Goal: Task Accomplishment & Management: Use online tool/utility

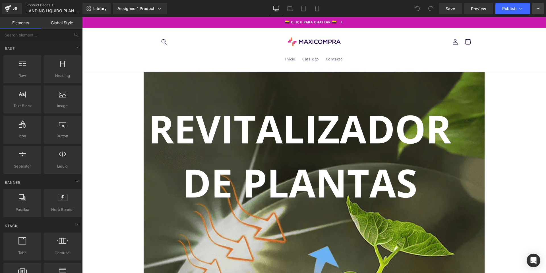
click at [537, 8] on icon at bounding box center [538, 8] width 5 height 5
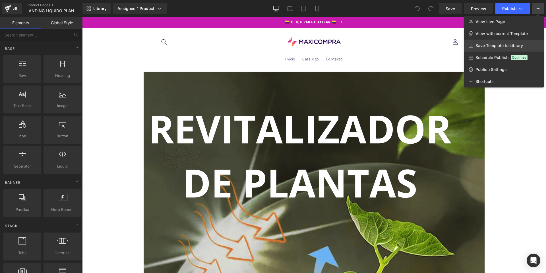
click at [503, 46] on span "Save Template to Library" at bounding box center [500, 45] width 48 height 5
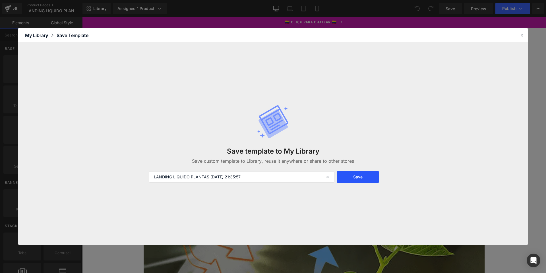
click at [371, 177] on button "Save" at bounding box center [358, 176] width 42 height 11
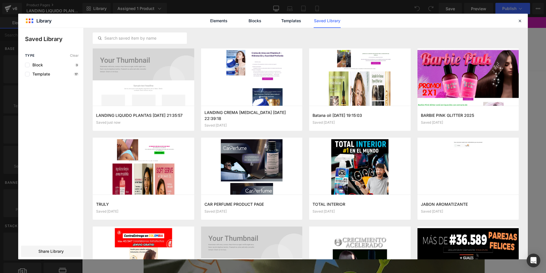
drag, startPoint x: 57, startPoint y: 248, endPoint x: 61, endPoint y: 242, distance: 6.5
click at [57, 248] on div "Share Library" at bounding box center [51, 250] width 60 height 11
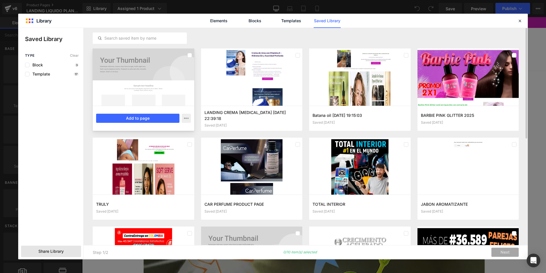
click at [160, 84] on div at bounding box center [144, 76] width 102 height 57
drag, startPoint x: 145, startPoint y: 117, endPoint x: 64, endPoint y: 100, distance: 82.6
click at [145, 117] on button "Add to page" at bounding box center [137, 117] width 83 height 9
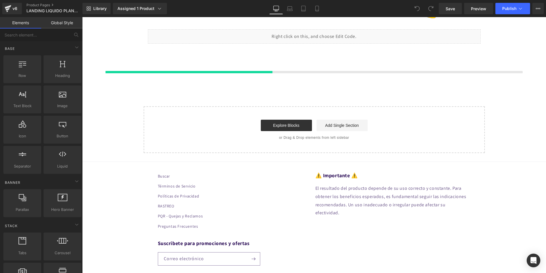
scroll to position [3333, 0]
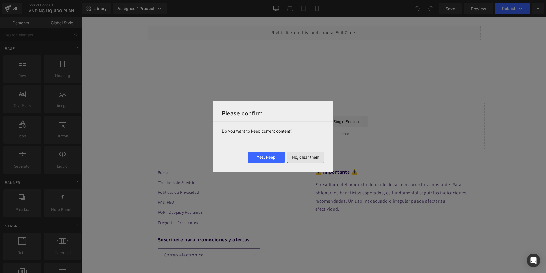
click at [305, 155] on button "No, clear them" at bounding box center [305, 156] width 37 height 11
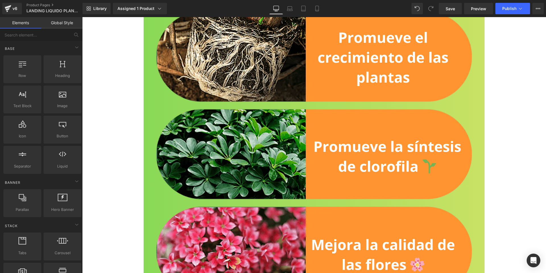
scroll to position [1926, 0]
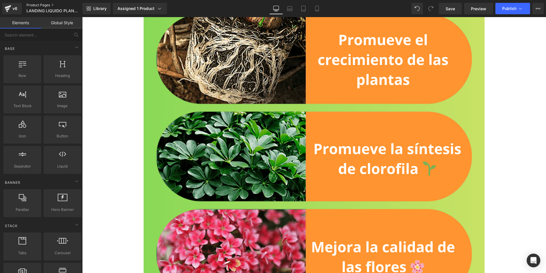
click at [42, 6] on link "Product Pages" at bounding box center [58, 5] width 64 height 5
click at [33, 6] on link "Product Pages" at bounding box center [58, 5] width 64 height 5
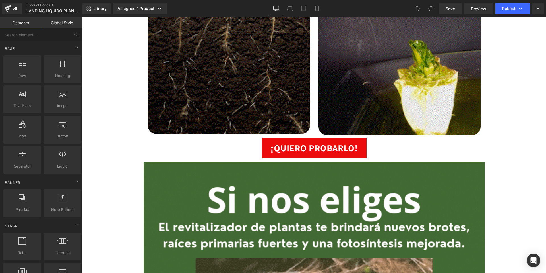
scroll to position [1292, 0]
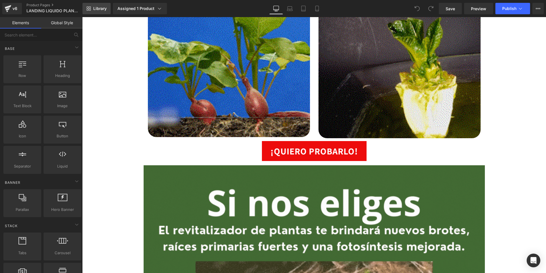
click at [90, 12] on link "Library" at bounding box center [96, 8] width 28 height 11
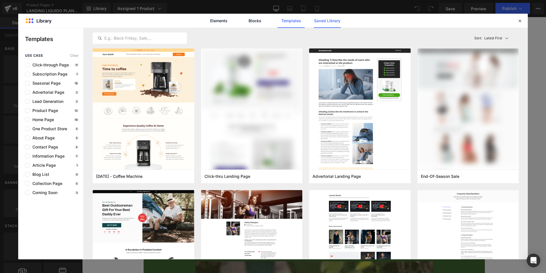
click at [326, 24] on link "Saved Library" at bounding box center [327, 21] width 27 height 14
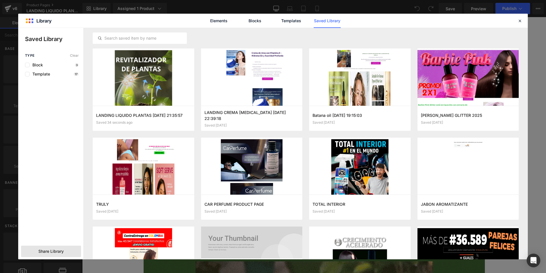
click at [58, 249] on span "Share Library" at bounding box center [50, 251] width 25 height 6
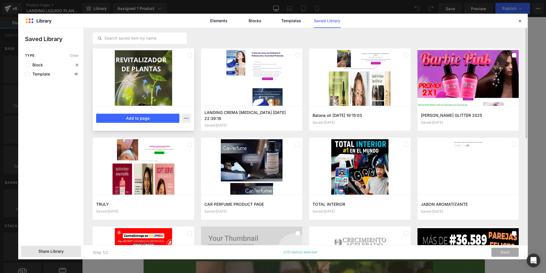
click at [185, 70] on div at bounding box center [144, 76] width 102 height 57
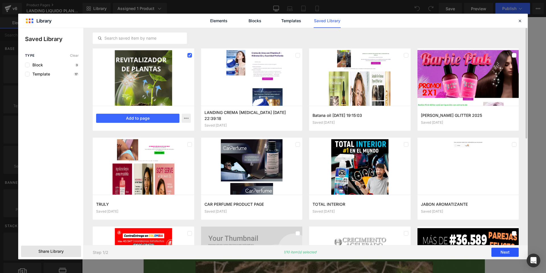
click at [504, 255] on button "Next" at bounding box center [505, 251] width 27 height 9
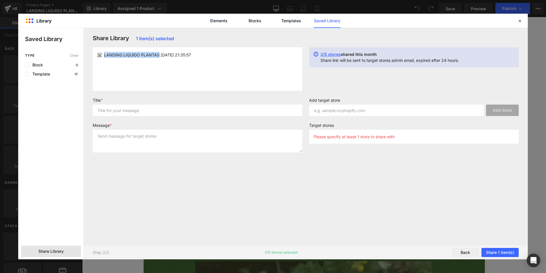
drag, startPoint x: 143, startPoint y: 58, endPoint x: 100, endPoint y: 56, distance: 42.7
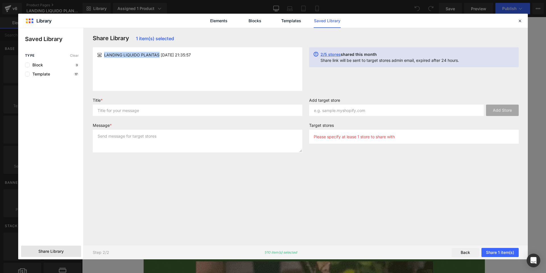
click at [98, 55] on div "LANDING LIQUIDO PLANTAS 2025-09-24 21:35:57" at bounding box center [197, 55] width 201 height 6
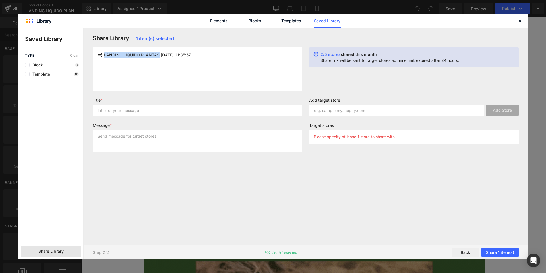
copy div "LANDING LIQUIDO PLANTAS"
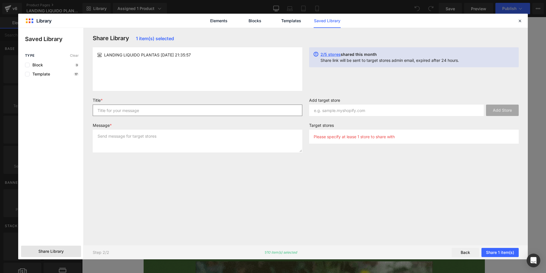
drag, startPoint x: 139, startPoint y: 119, endPoint x: 145, endPoint y: 112, distance: 9.3
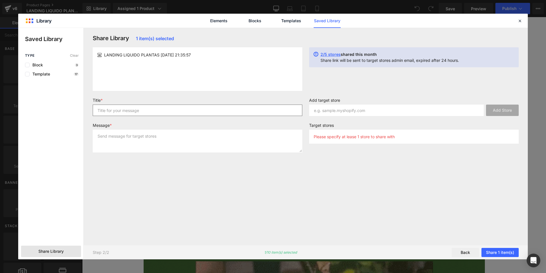
click at [141, 118] on div "Title *" at bounding box center [197, 109] width 216 height 23
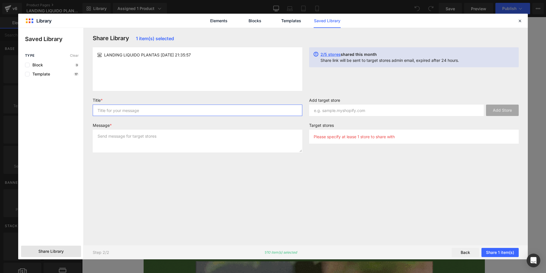
click at [145, 112] on input "text" at bounding box center [198, 109] width 210 height 11
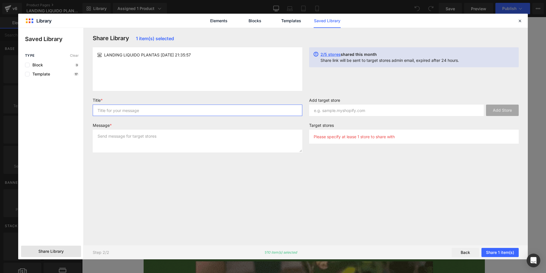
paste input "LANDING LIQUIDO PLANTAS"
type input "LANDING LIQUIDO PLANTAS"
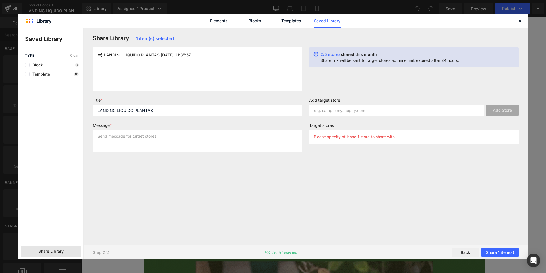
click at [150, 135] on textarea at bounding box center [198, 140] width 210 height 23
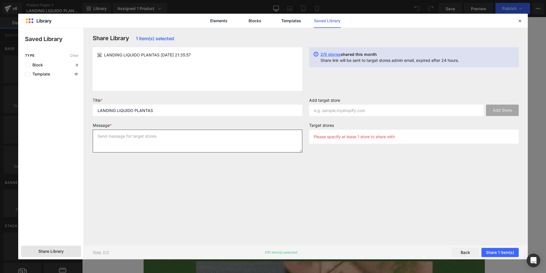
paste textarea "LANDING LIQUIDO PLANTAS"
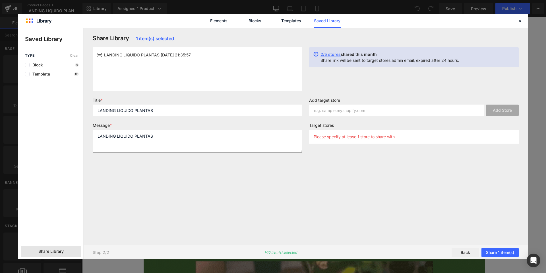
type textarea "LANDING LIQUIDO PLANTAS"
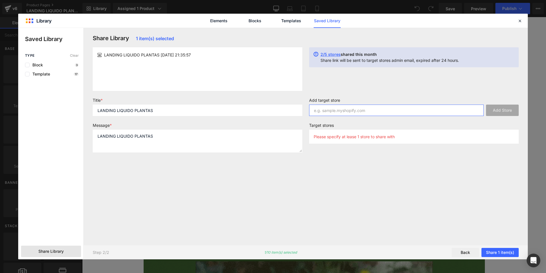
click at [342, 106] on input "text" at bounding box center [396, 109] width 175 height 11
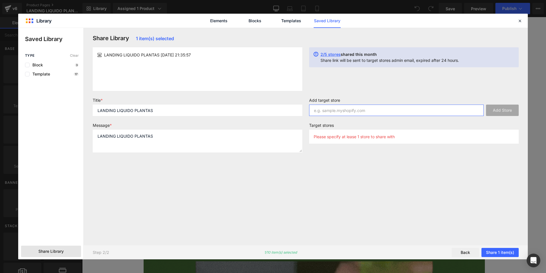
paste input "8b039b-3.myshopify.com"
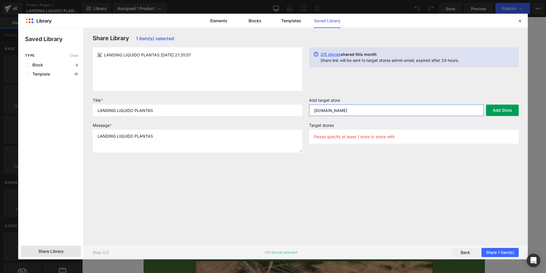
type input "8b039b-3.myshopify.com"
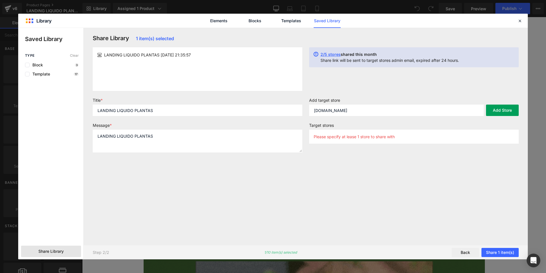
click at [496, 111] on button "Add Store" at bounding box center [502, 109] width 33 height 11
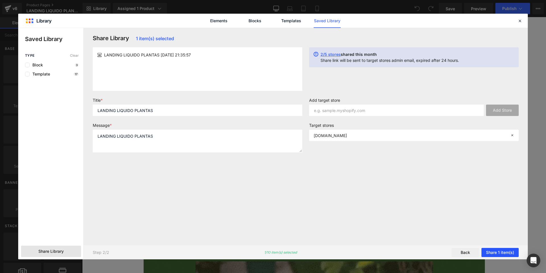
click at [496, 253] on button "Share 1 item(s)" at bounding box center [500, 251] width 37 height 9
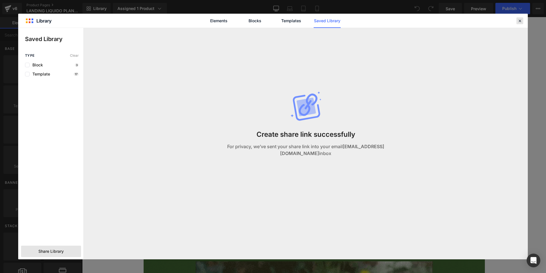
click at [519, 21] on icon at bounding box center [519, 20] width 5 height 5
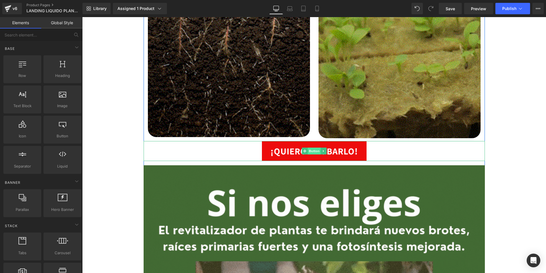
click at [316, 152] on span "Button" at bounding box center [314, 150] width 13 height 7
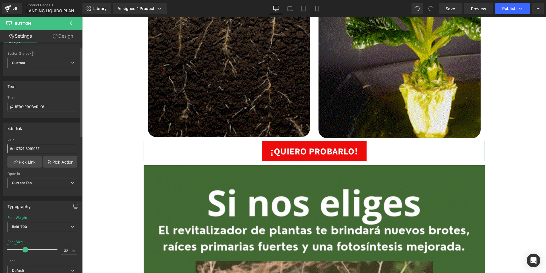
scroll to position [17, 0]
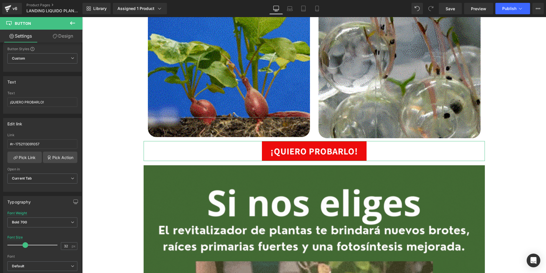
click at [64, 36] on link "Design" at bounding box center [62, 36] width 41 height 13
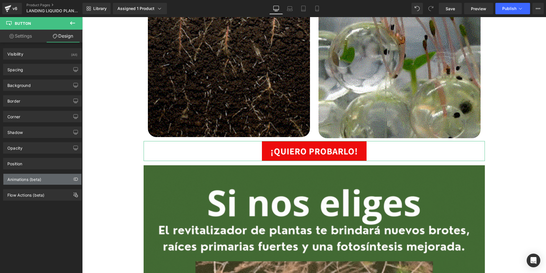
click at [43, 179] on div "Animations (beta)" at bounding box center [42, 179] width 78 height 11
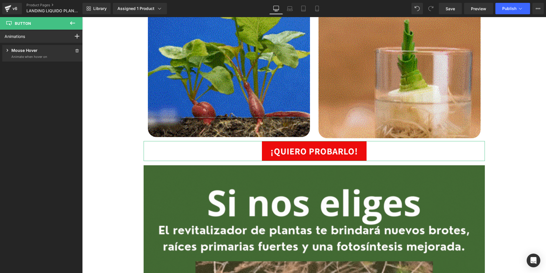
click at [38, 53] on div "Mouse Hover" at bounding box center [26, 50] width 43 height 7
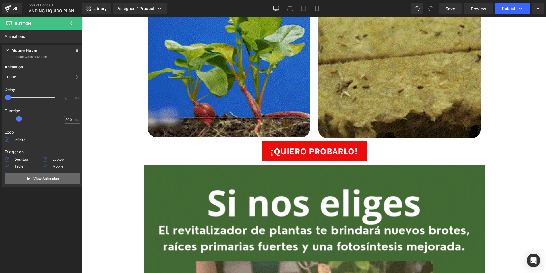
click at [58, 177] on button "View Animation" at bounding box center [43, 178] width 76 height 11
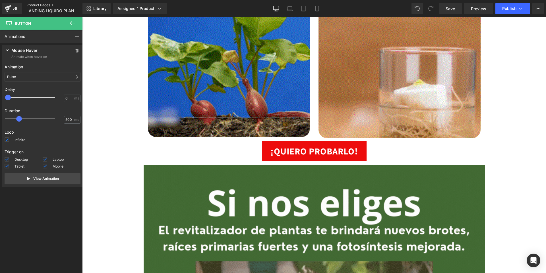
click at [41, 4] on link "Product Pages" at bounding box center [58, 5] width 64 height 5
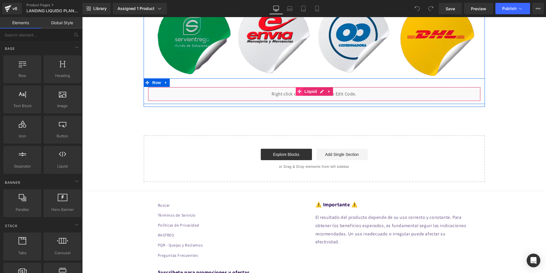
scroll to position [3270, 0]
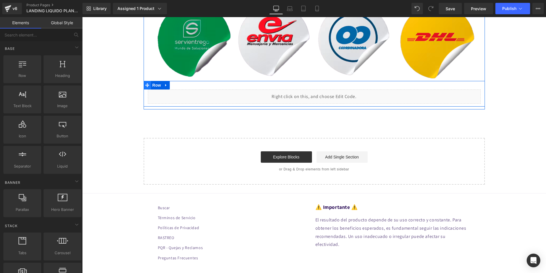
click at [148, 84] on icon at bounding box center [147, 85] width 4 height 4
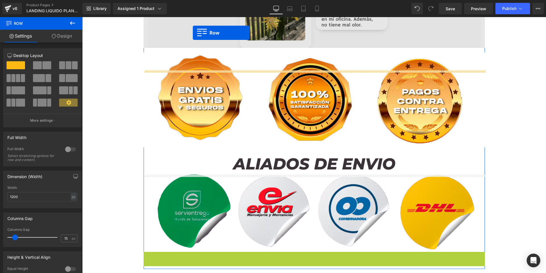
scroll to position [3071, 0]
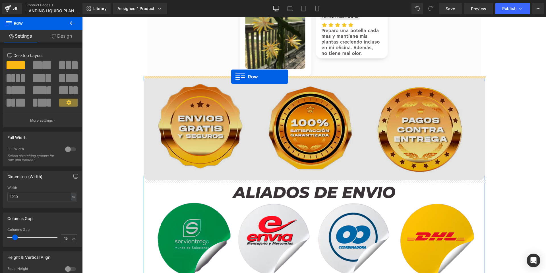
drag, startPoint x: 147, startPoint y: 85, endPoint x: 232, endPoint y: 77, distance: 85.4
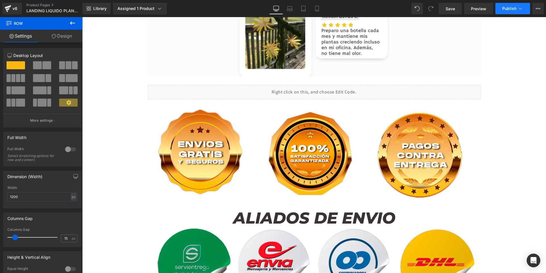
click at [507, 8] on span "Publish" at bounding box center [509, 8] width 14 height 5
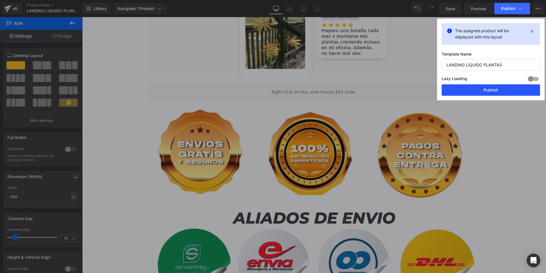
drag, startPoint x: 493, startPoint y: 90, endPoint x: 410, endPoint y: 73, distance: 84.9
click at [493, 90] on button "Publish" at bounding box center [491, 89] width 98 height 11
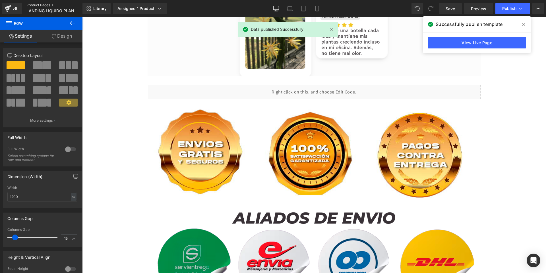
click at [46, 5] on link "Product Pages" at bounding box center [58, 5] width 64 height 5
